Goal: Register for event/course

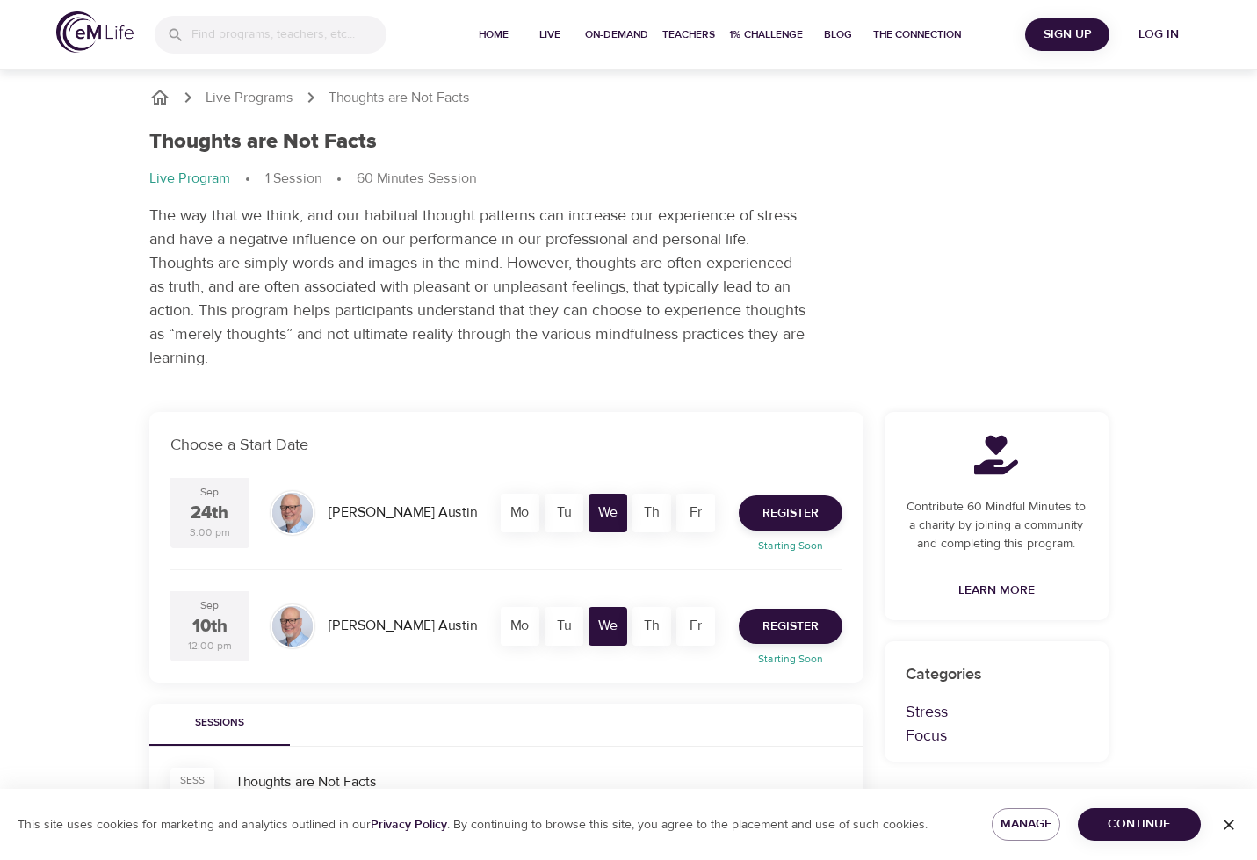
click at [1226, 821] on icon "button" at bounding box center [1229, 825] width 11 height 11
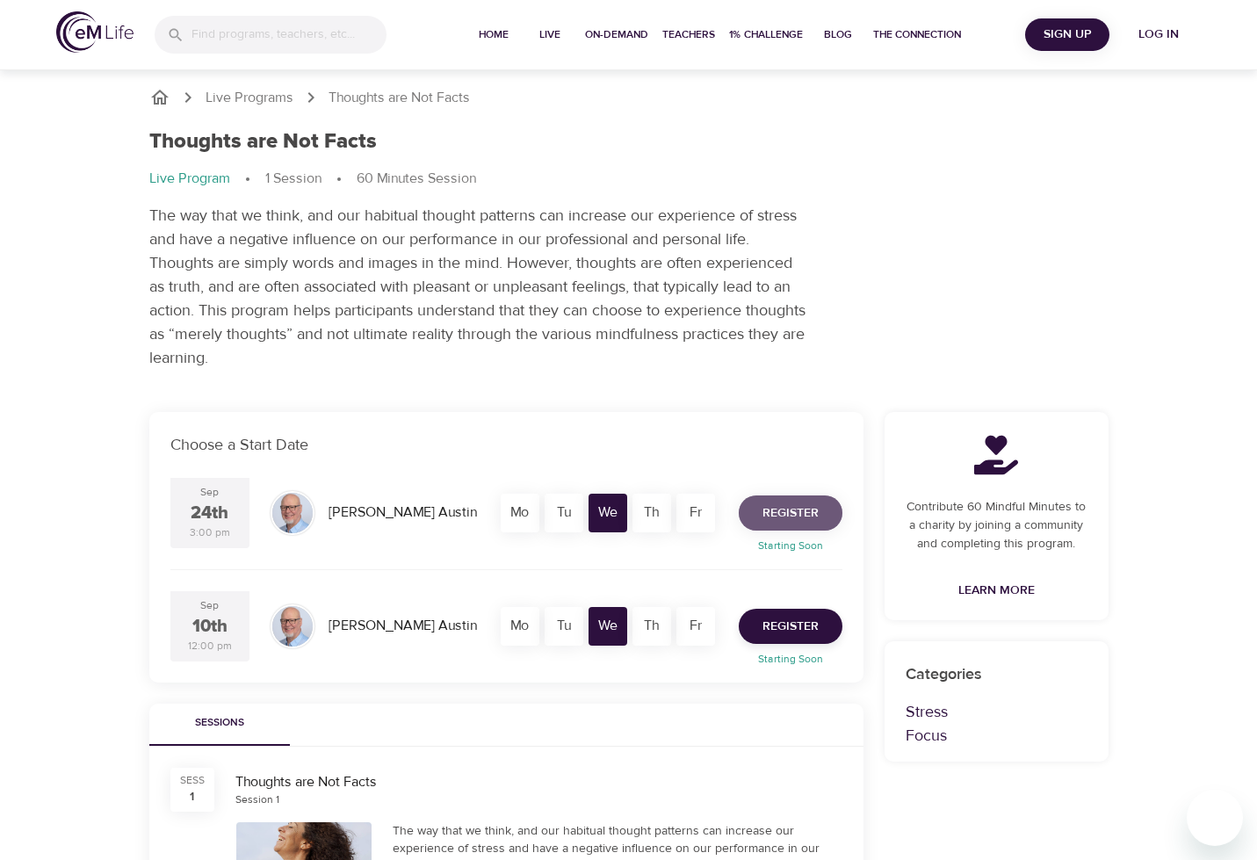
click at [781, 513] on span "Register" at bounding box center [791, 514] width 56 height 22
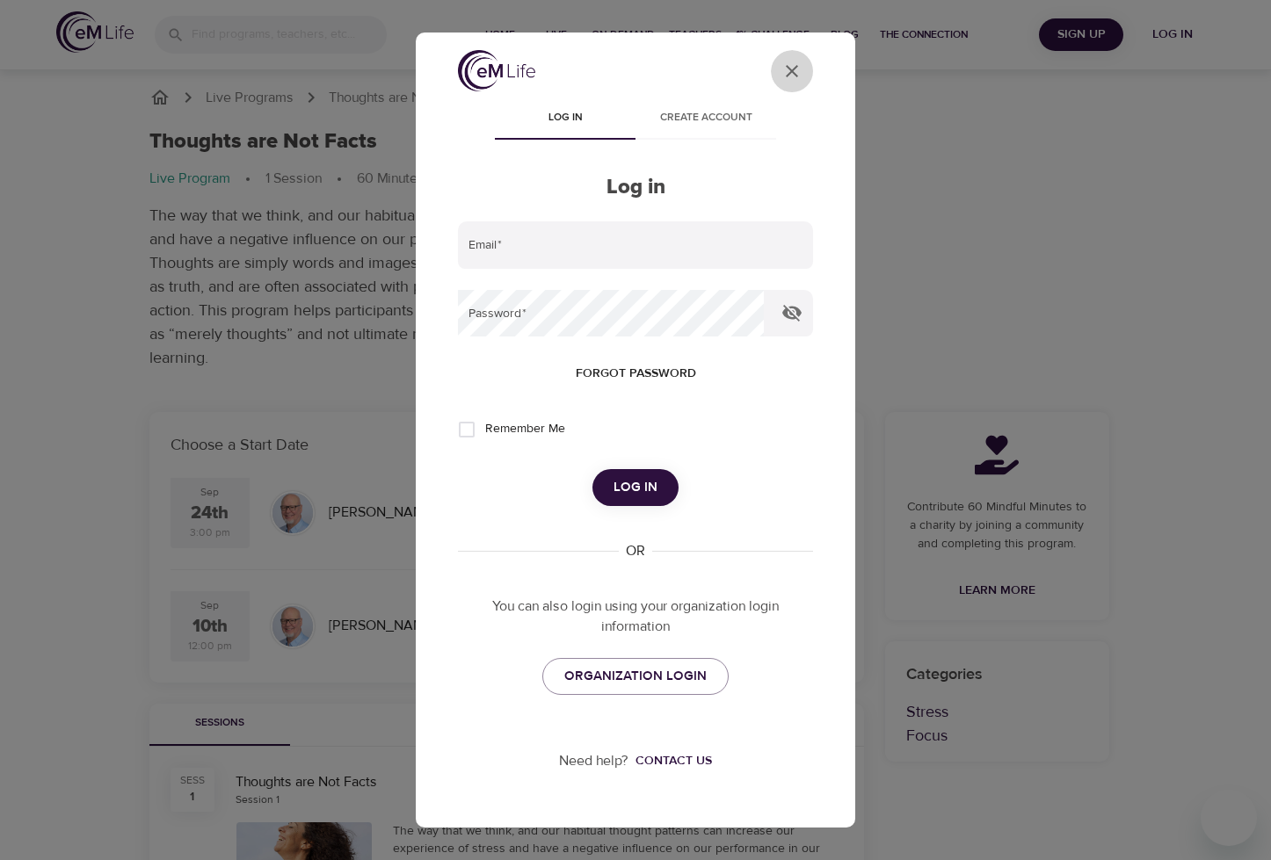
click at [788, 74] on icon "close" at bounding box center [792, 71] width 12 height 12
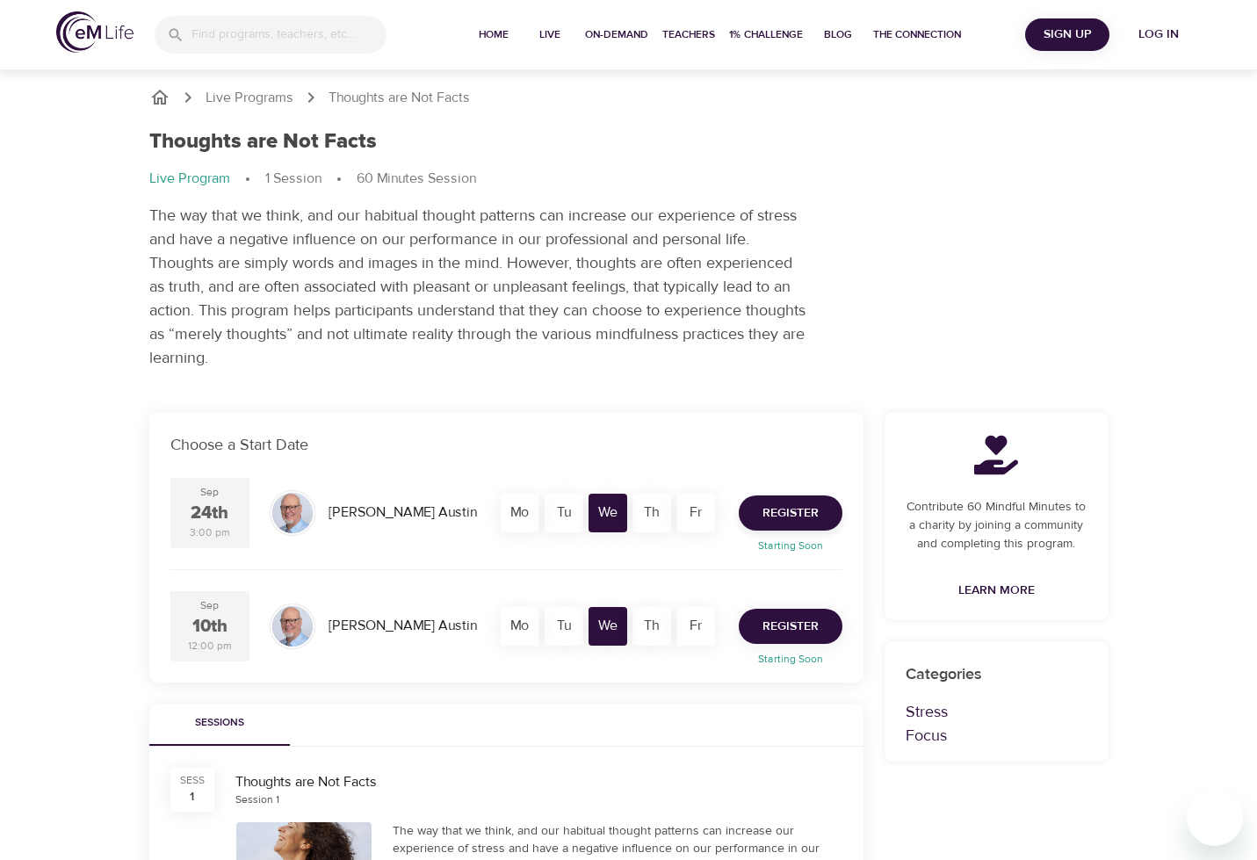
click at [781, 629] on span "Register" at bounding box center [791, 627] width 56 height 22
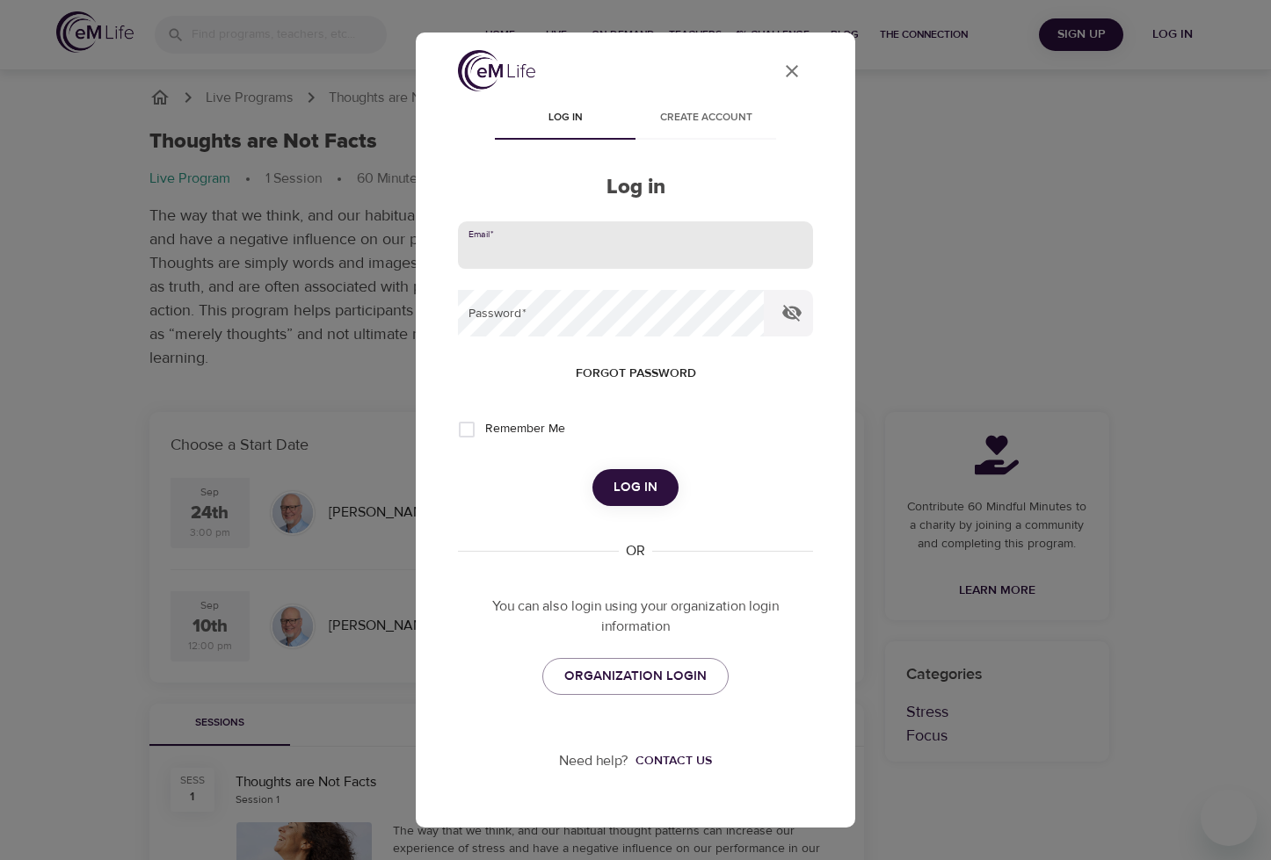
click at [544, 249] on input "email" at bounding box center [635, 244] width 355 height 47
click at [533, 240] on input "email" at bounding box center [635, 244] width 355 height 47
type input "[EMAIL_ADDRESS][DOMAIN_NAME]"
click at [470, 430] on input "Remember Me" at bounding box center [466, 429] width 37 height 37
checkbox input "true"
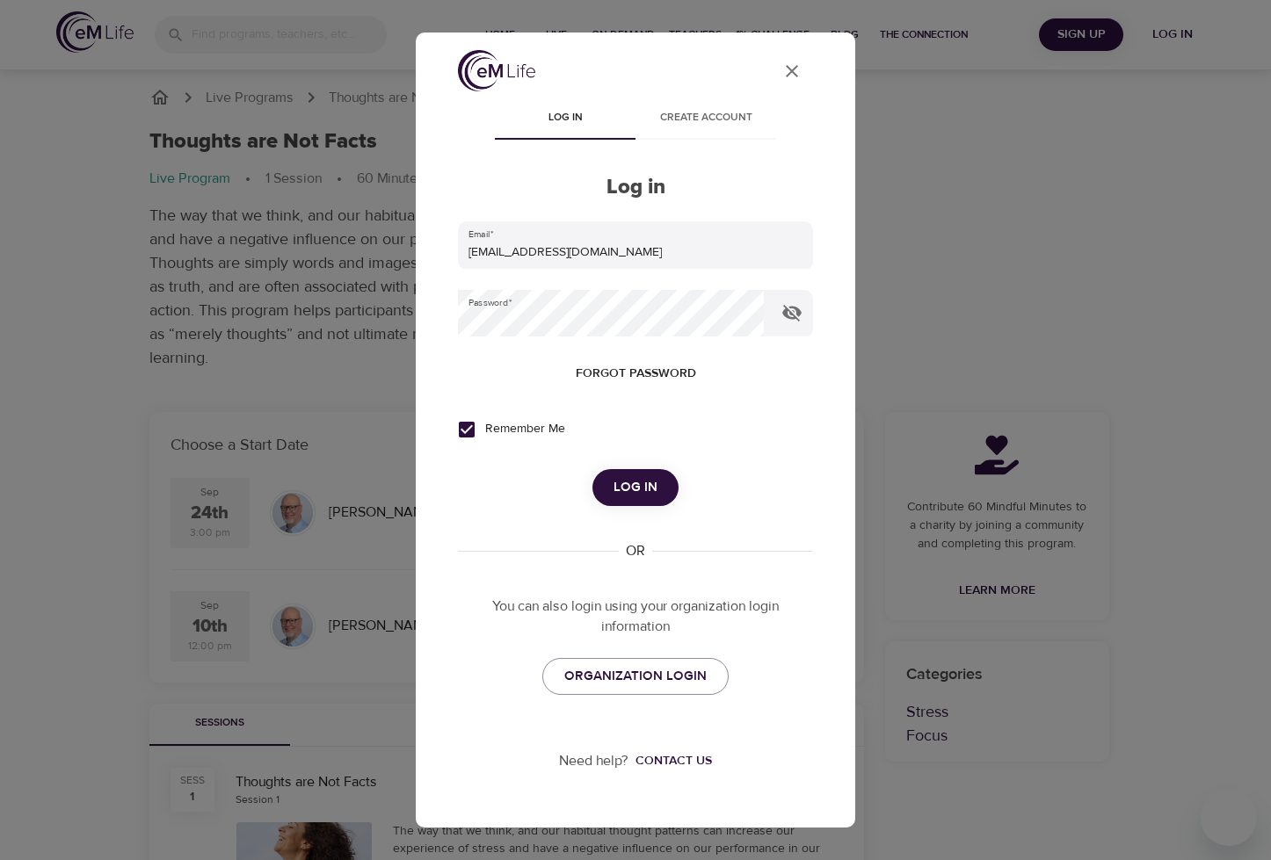
click at [635, 486] on span "Log in" at bounding box center [635, 487] width 44 height 23
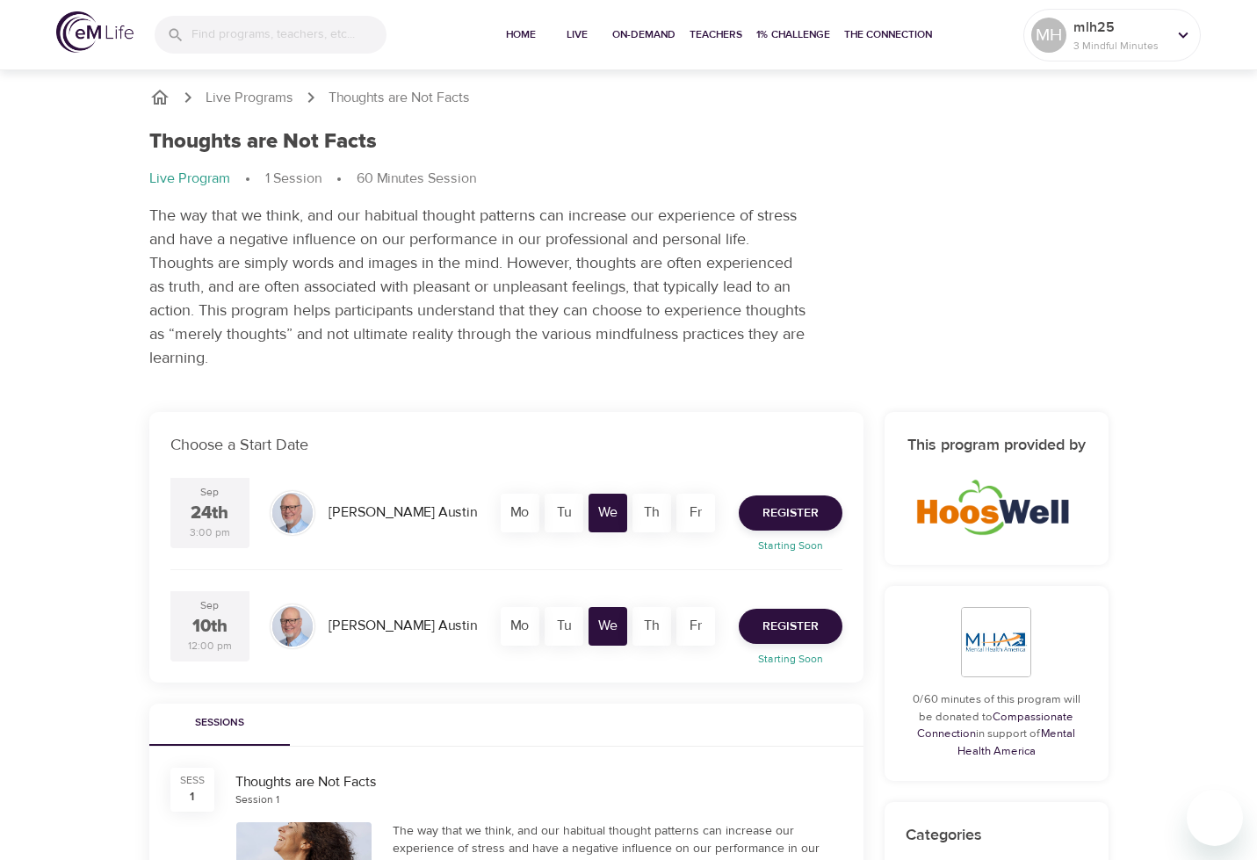
click at [340, 630] on div "[PERSON_NAME]" at bounding box center [403, 626] width 163 height 34
click at [295, 626] on div at bounding box center [292, 626] width 40 height 40
click at [785, 620] on span "Register" at bounding box center [791, 627] width 56 height 22
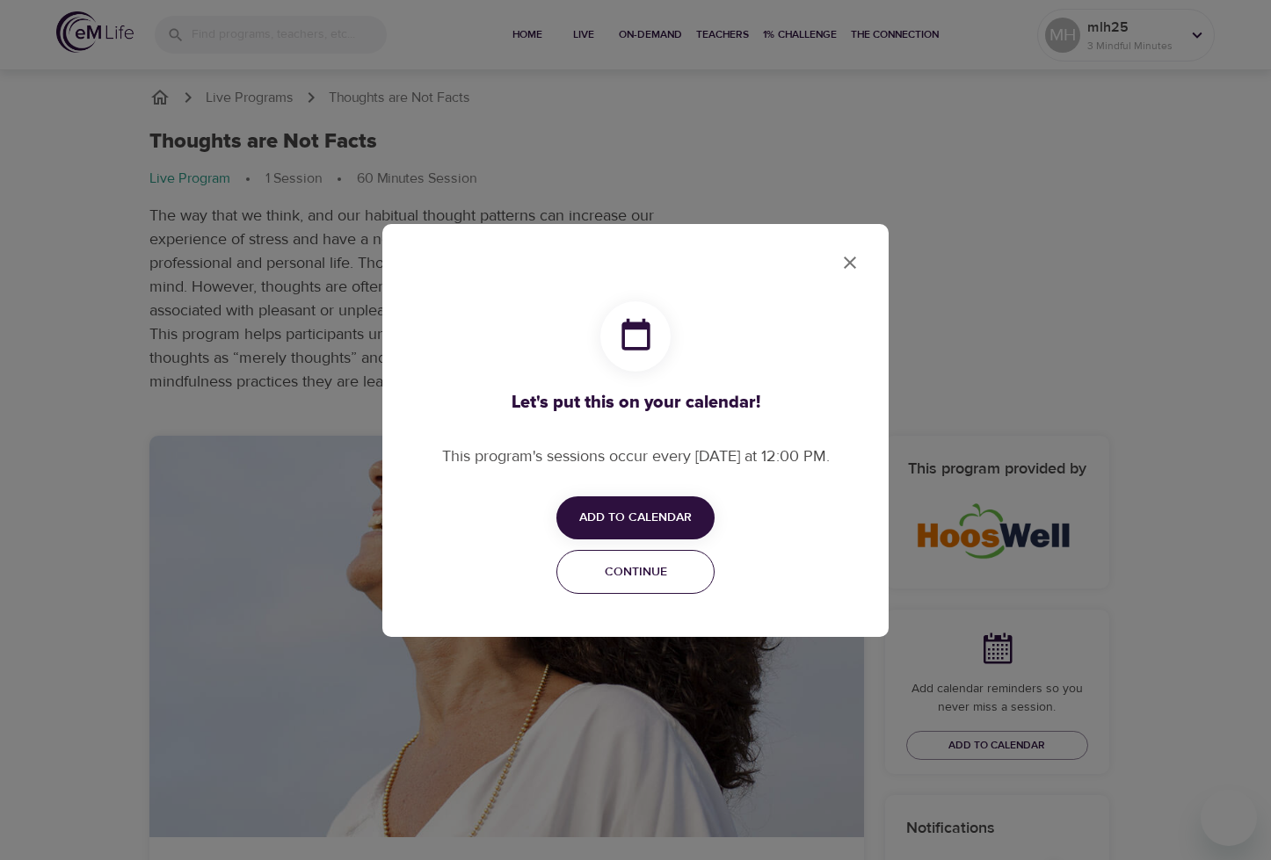
checkbox input "true"
click at [655, 525] on span "Add to Calendar" at bounding box center [635, 518] width 112 height 22
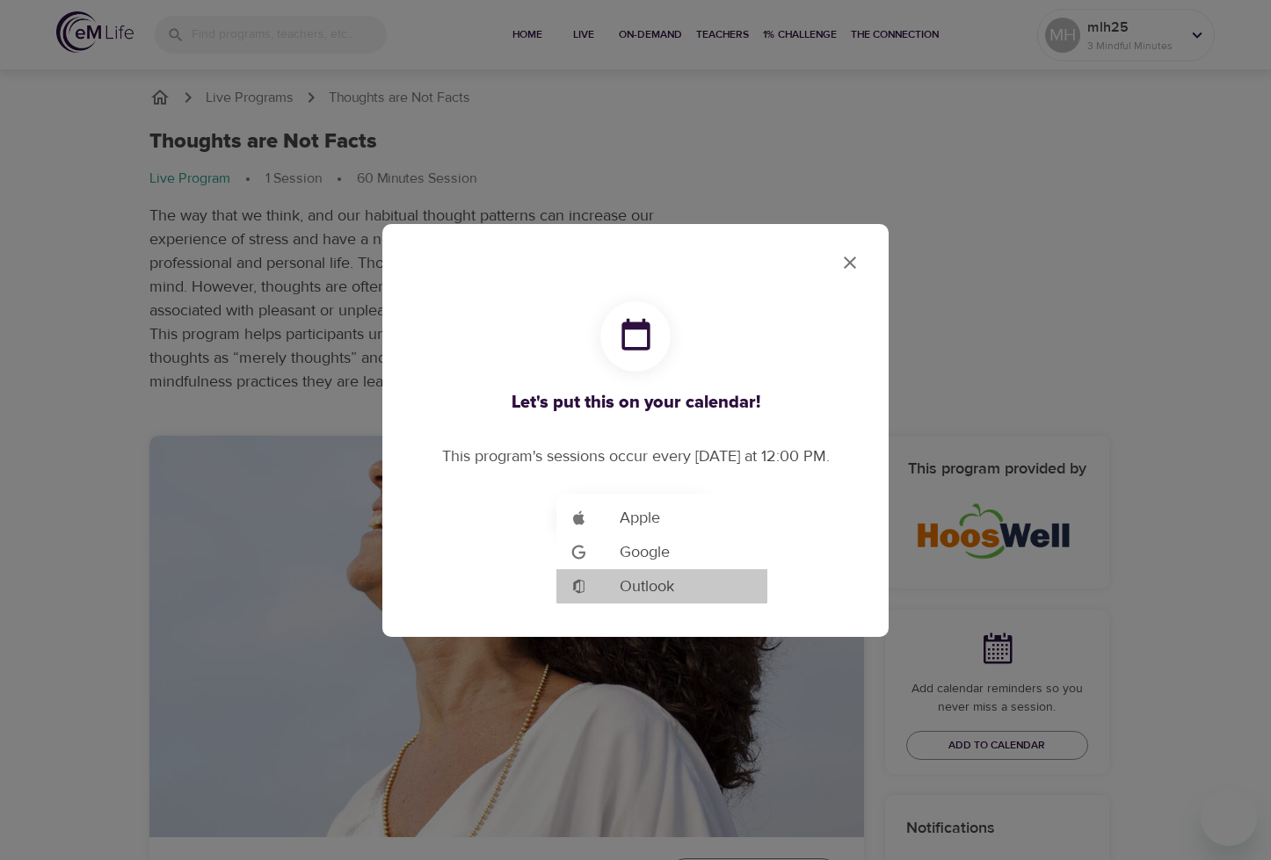
click at [653, 589] on span "Outlook" at bounding box center [647, 587] width 54 height 24
